Goal: Navigation & Orientation: Find specific page/section

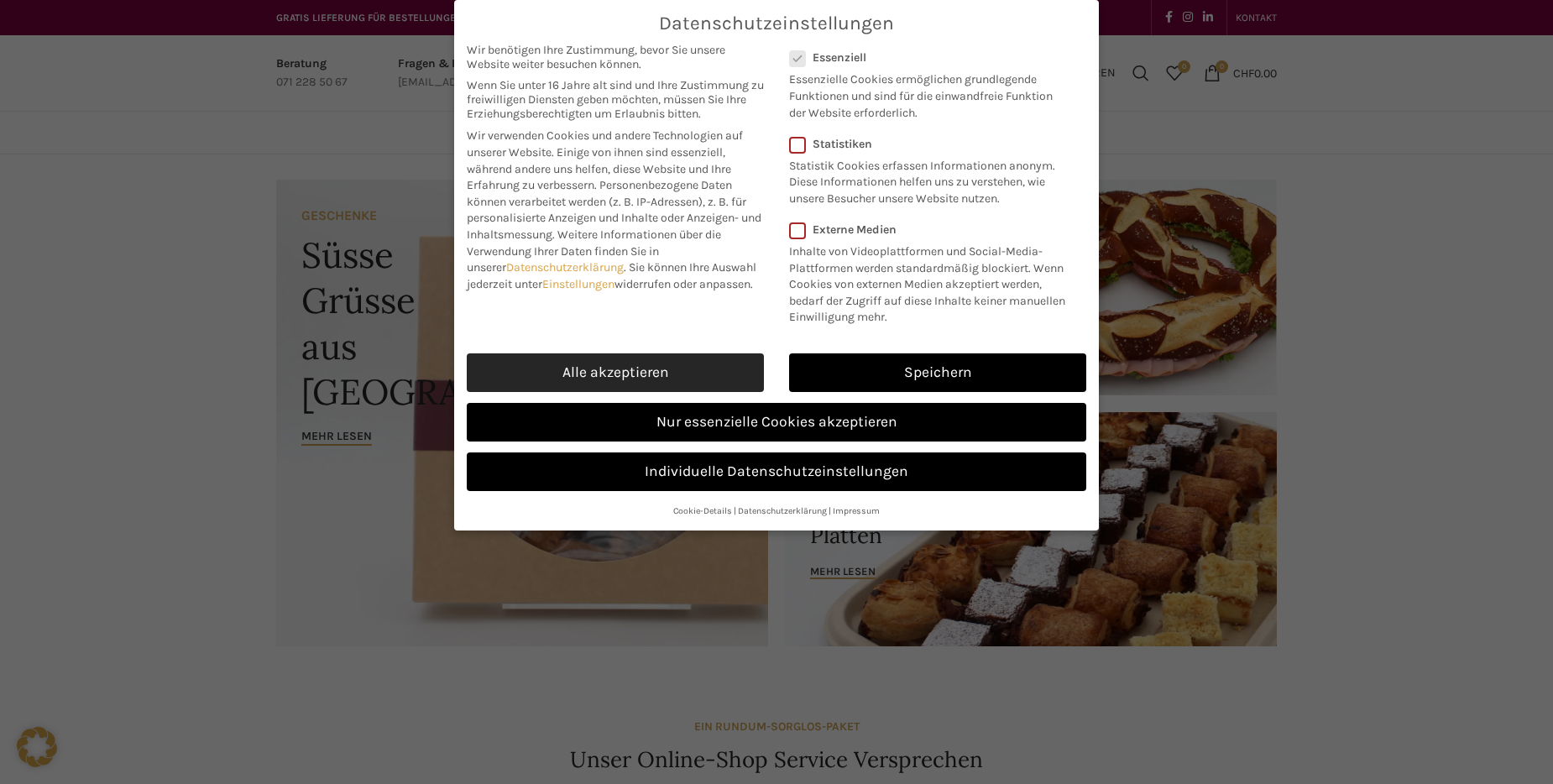
click at [673, 372] on link "Alle akzeptieren" at bounding box center [615, 372] width 297 height 38
checkbox input "true"
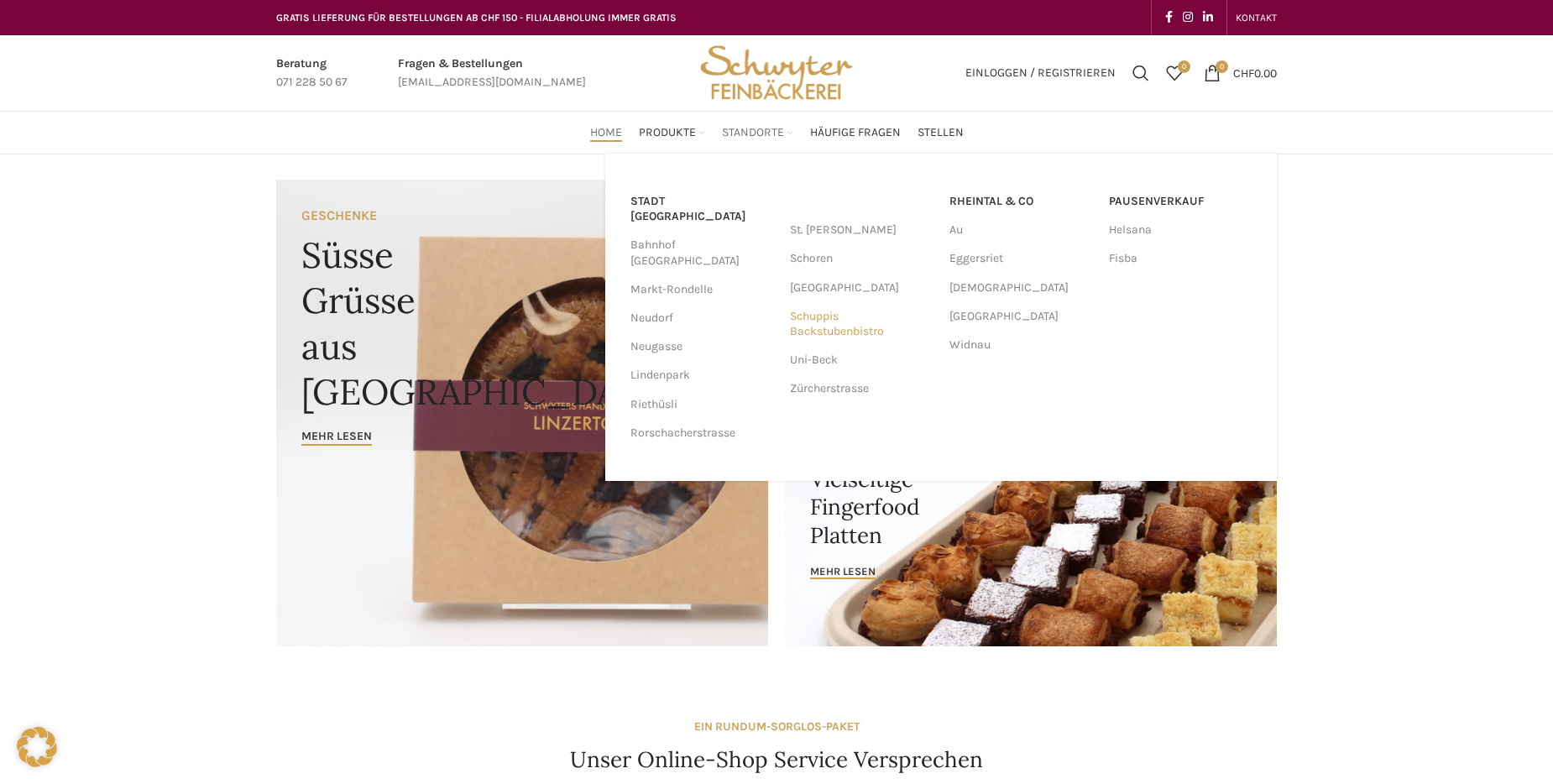
click at [811, 317] on link "Schuppis Backstubenbistro" at bounding box center [861, 324] width 142 height 44
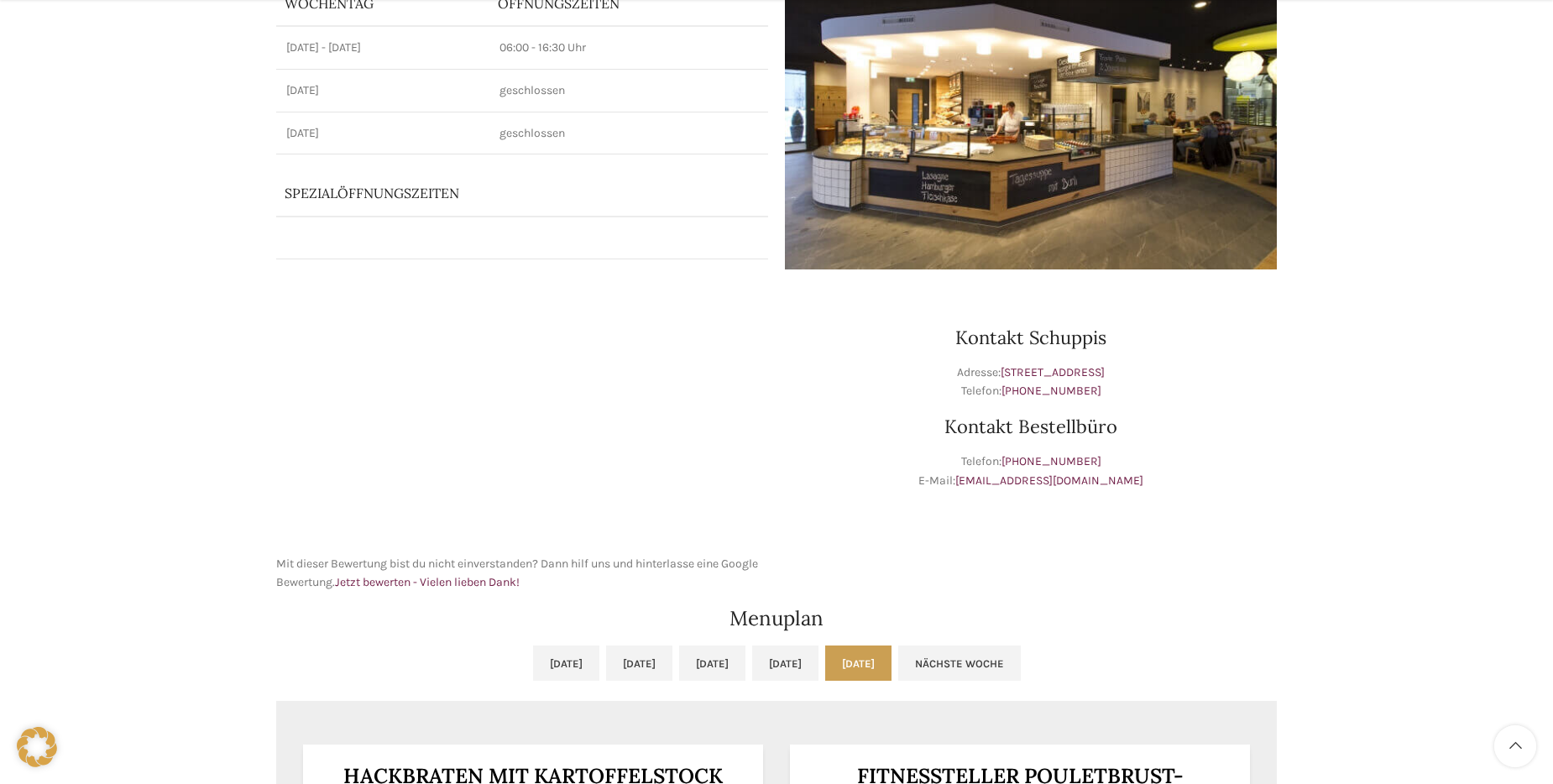
scroll to position [84, 0]
